Goal: Browse casually

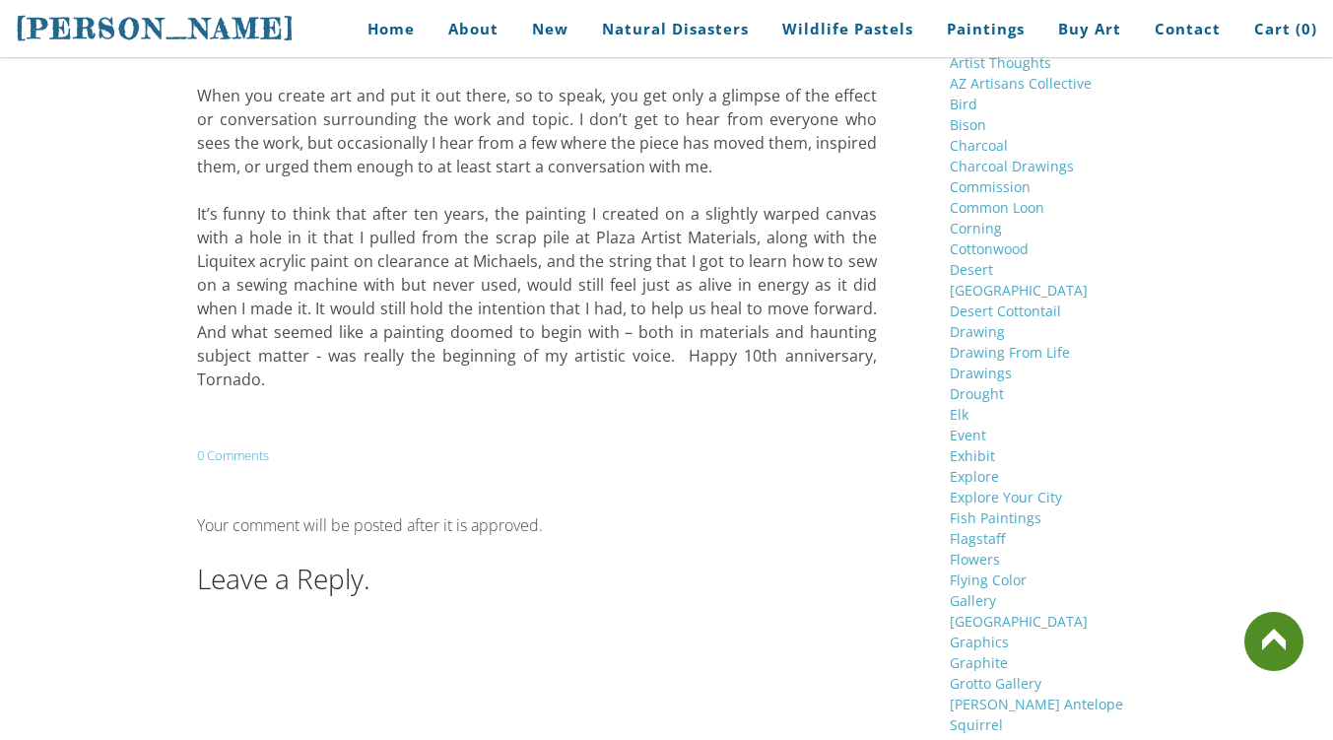
scroll to position [2762, 0]
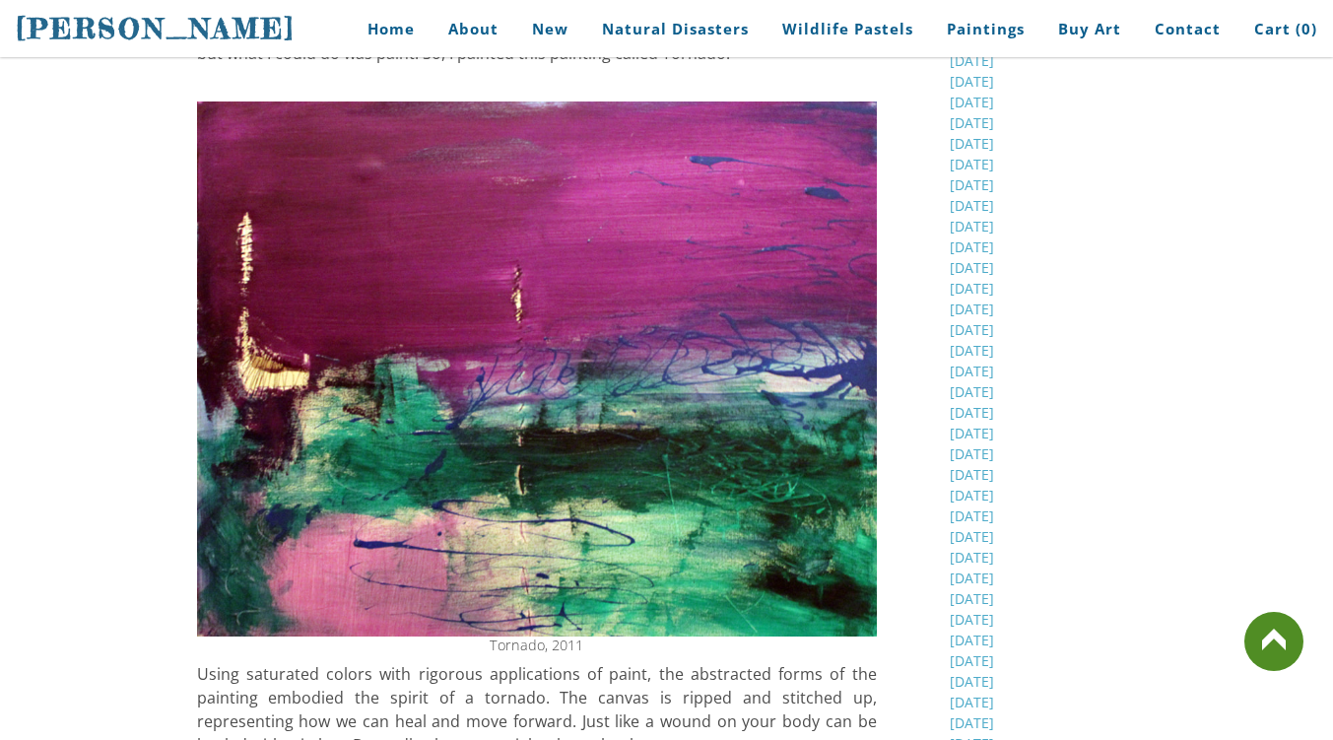
scroll to position [803, 0]
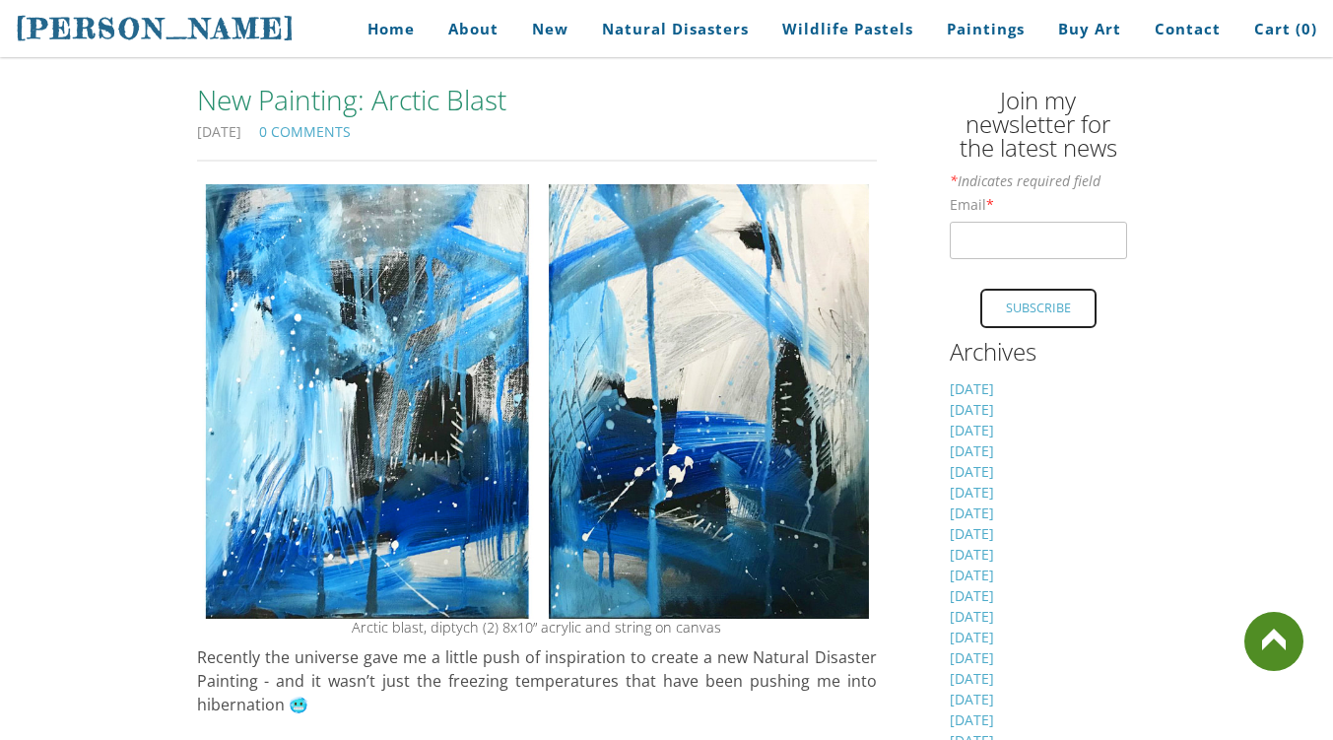
scroll to position [430, 0]
